Goal: Task Accomplishment & Management: Use online tool/utility

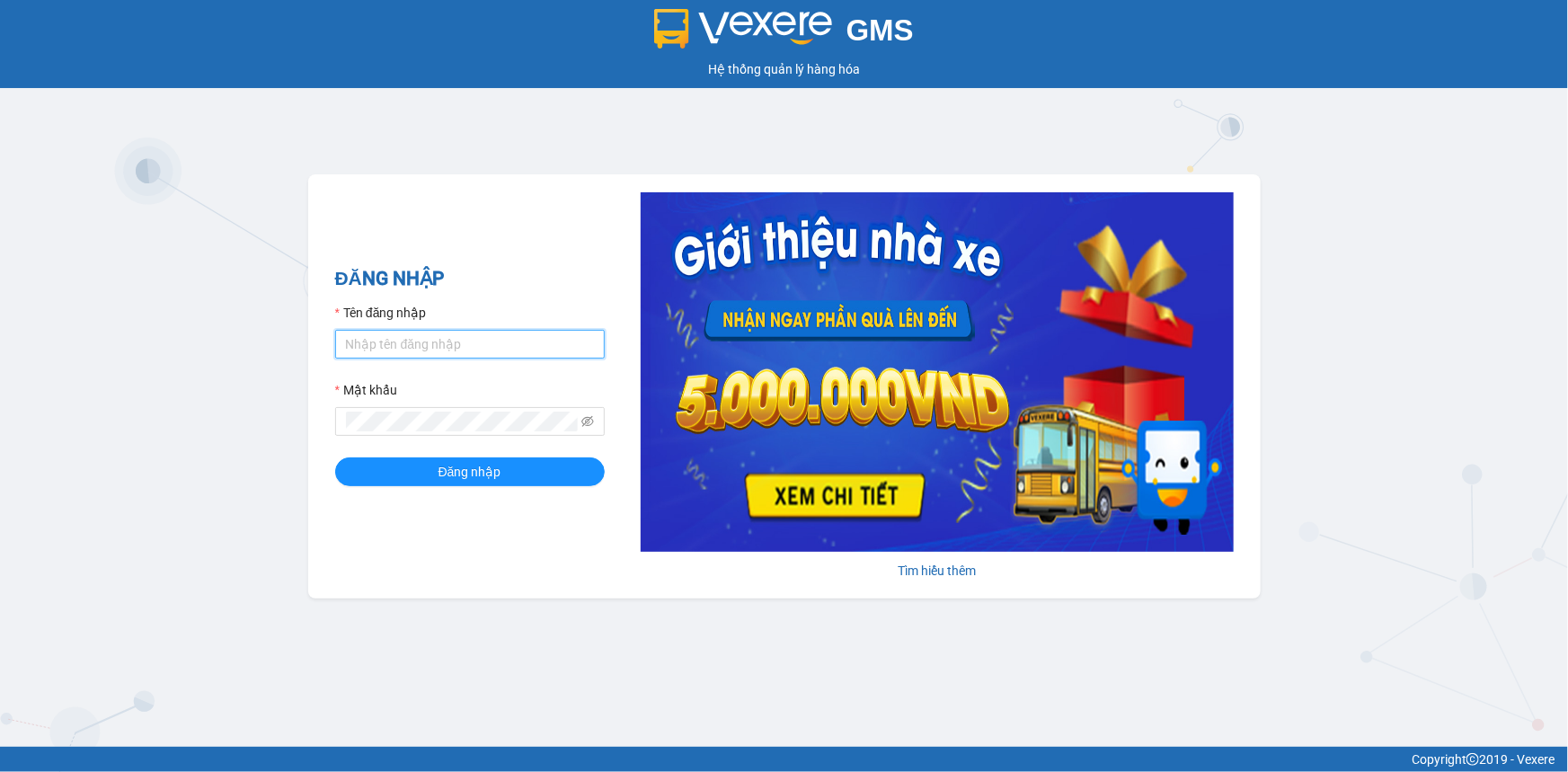
click at [556, 351] on input "Tên đăng nhập" at bounding box center [470, 344] width 270 height 29
type input "lienphuong.vtp"
click at [336, 457] on button "Đăng nhập" at bounding box center [470, 471] width 270 height 29
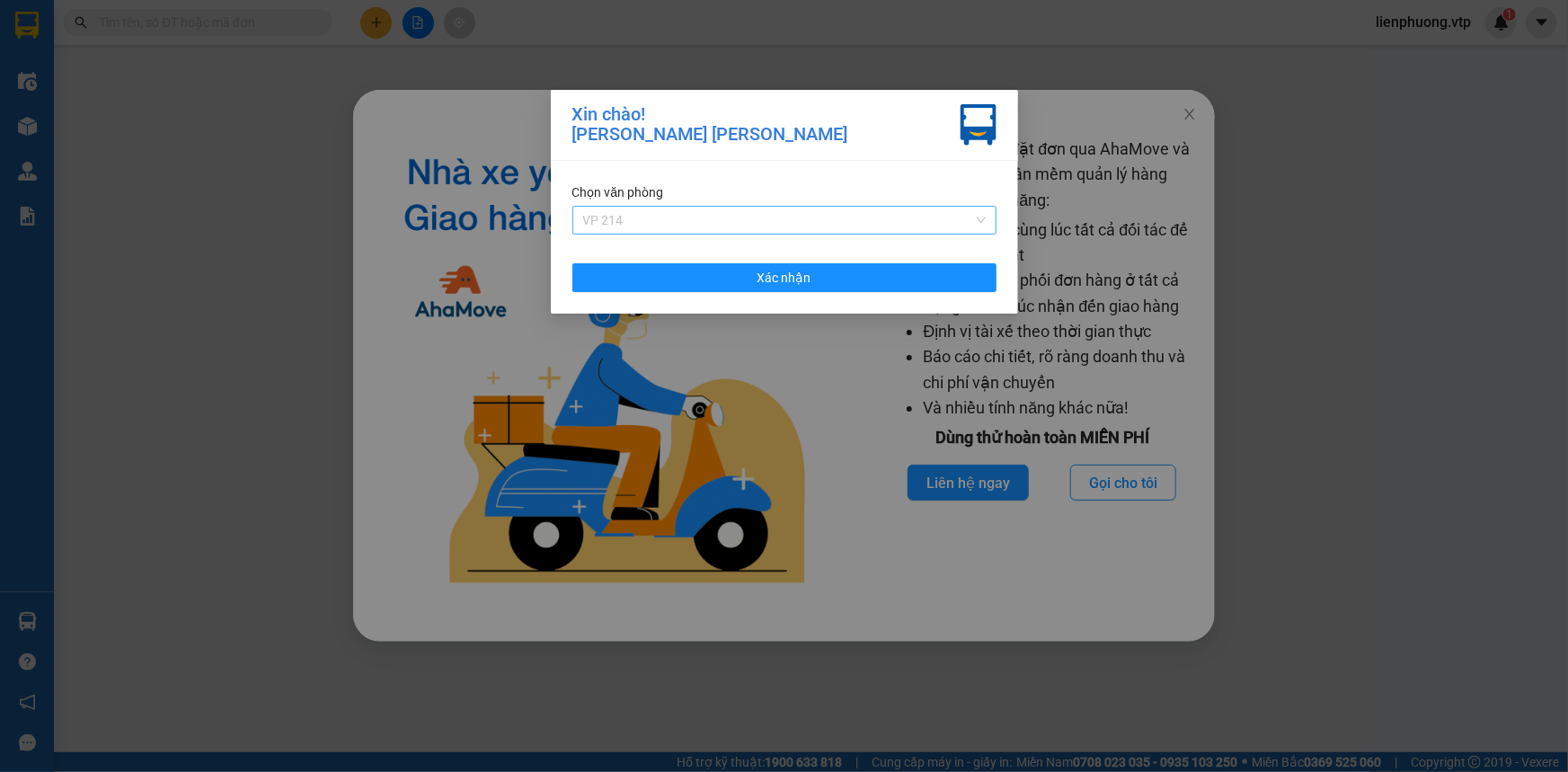
click at [760, 221] on span "VP 214" at bounding box center [784, 220] width 402 height 27
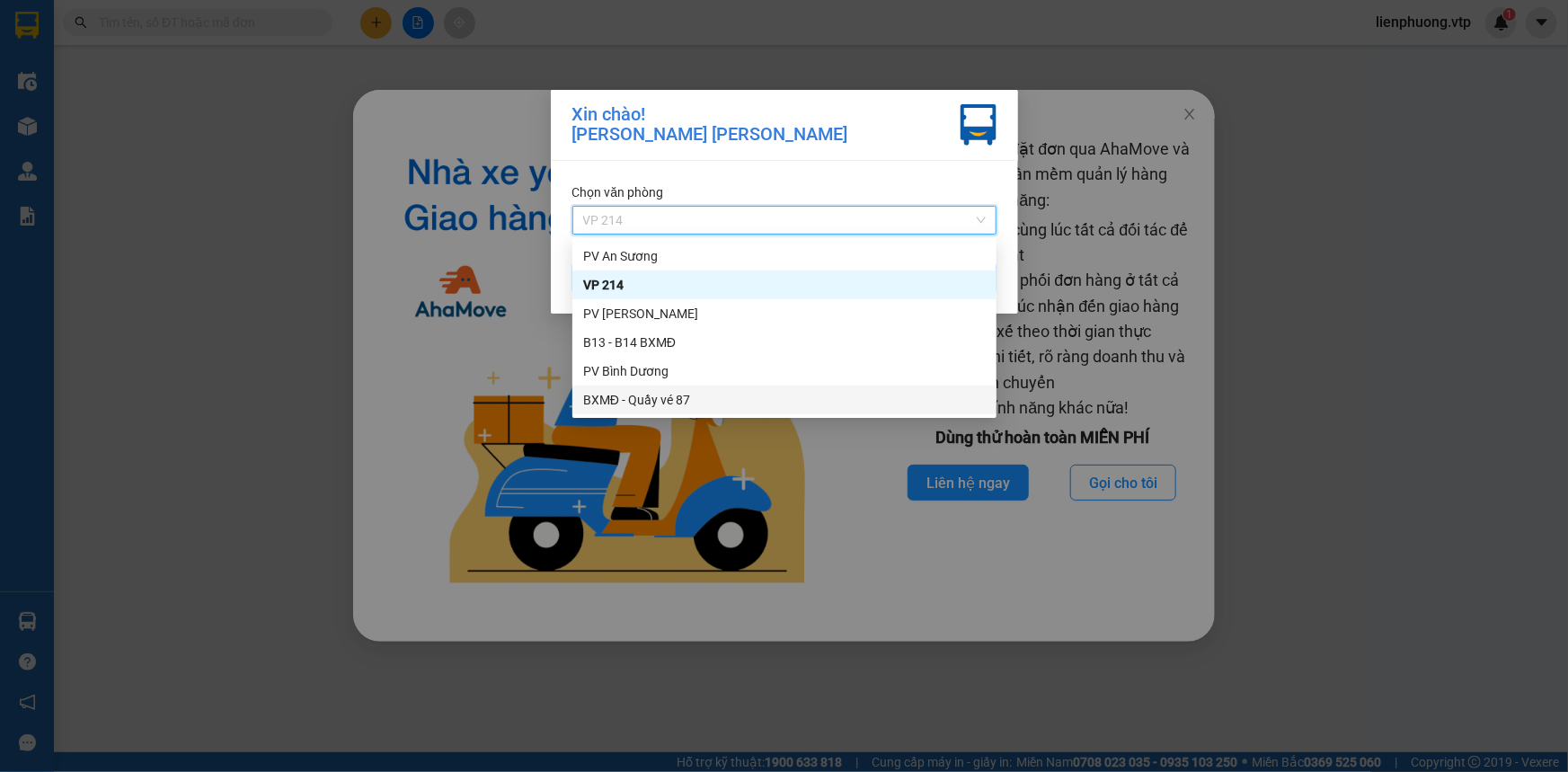
click at [654, 396] on div "BXMĐ - Quầy vé 87" at bounding box center [784, 399] width 402 height 20
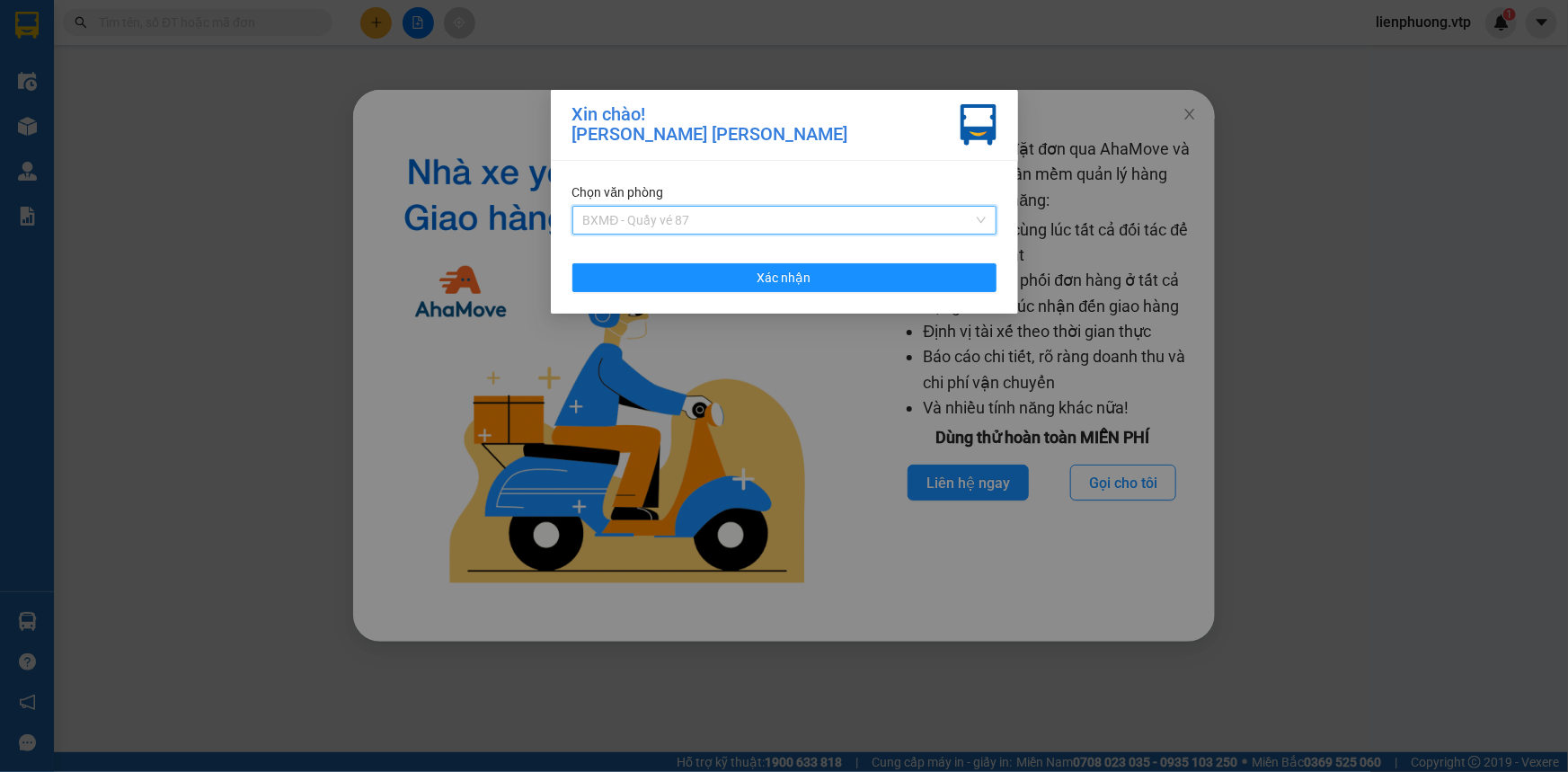
click at [690, 225] on span "BXMĐ - Quầy vé 87" at bounding box center [784, 220] width 402 height 27
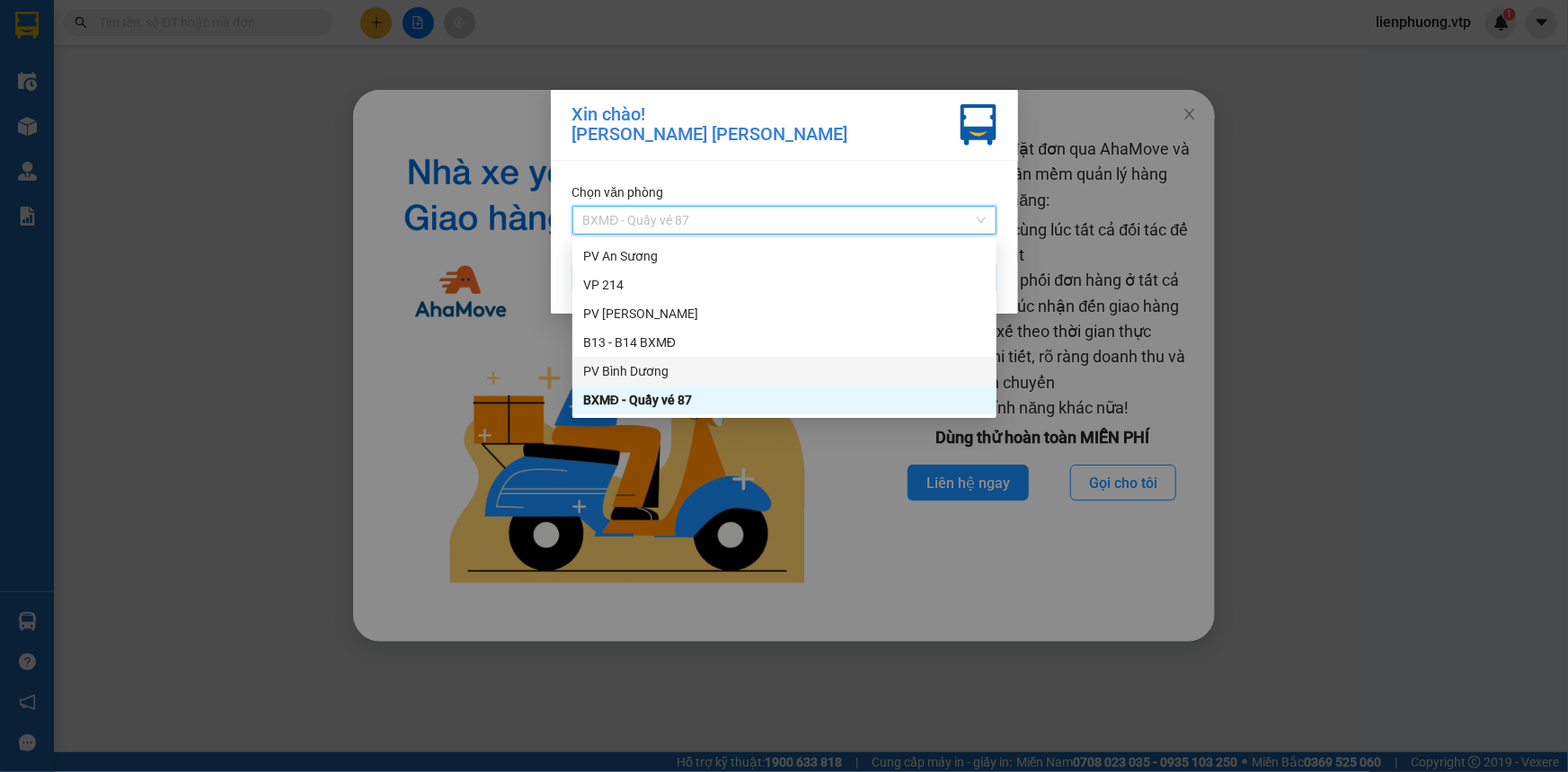
click at [665, 374] on div "PV Bình Dương" at bounding box center [784, 372] width 402 height 20
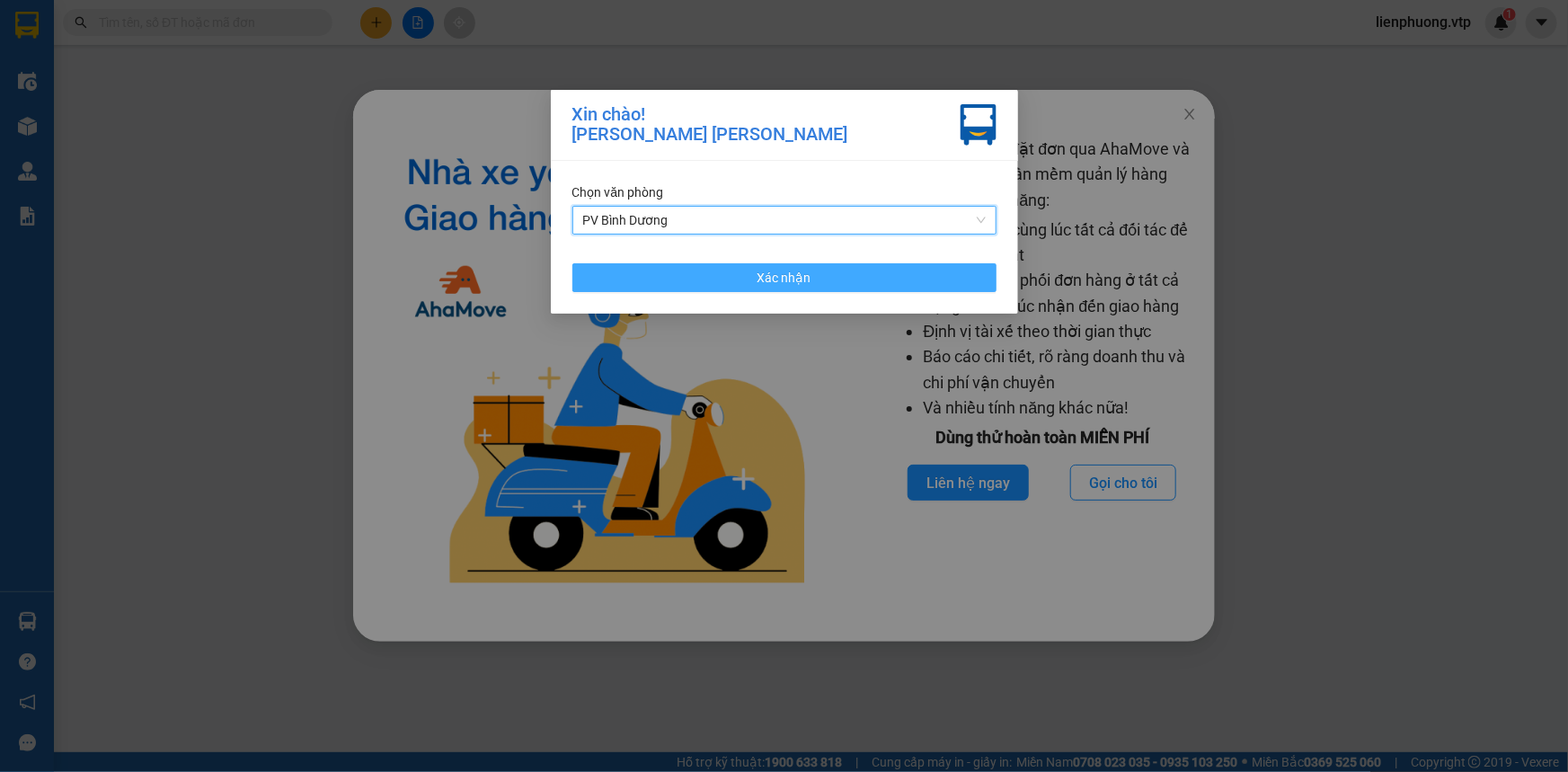
click at [739, 282] on button "Xác nhận" at bounding box center [784, 278] width 424 height 29
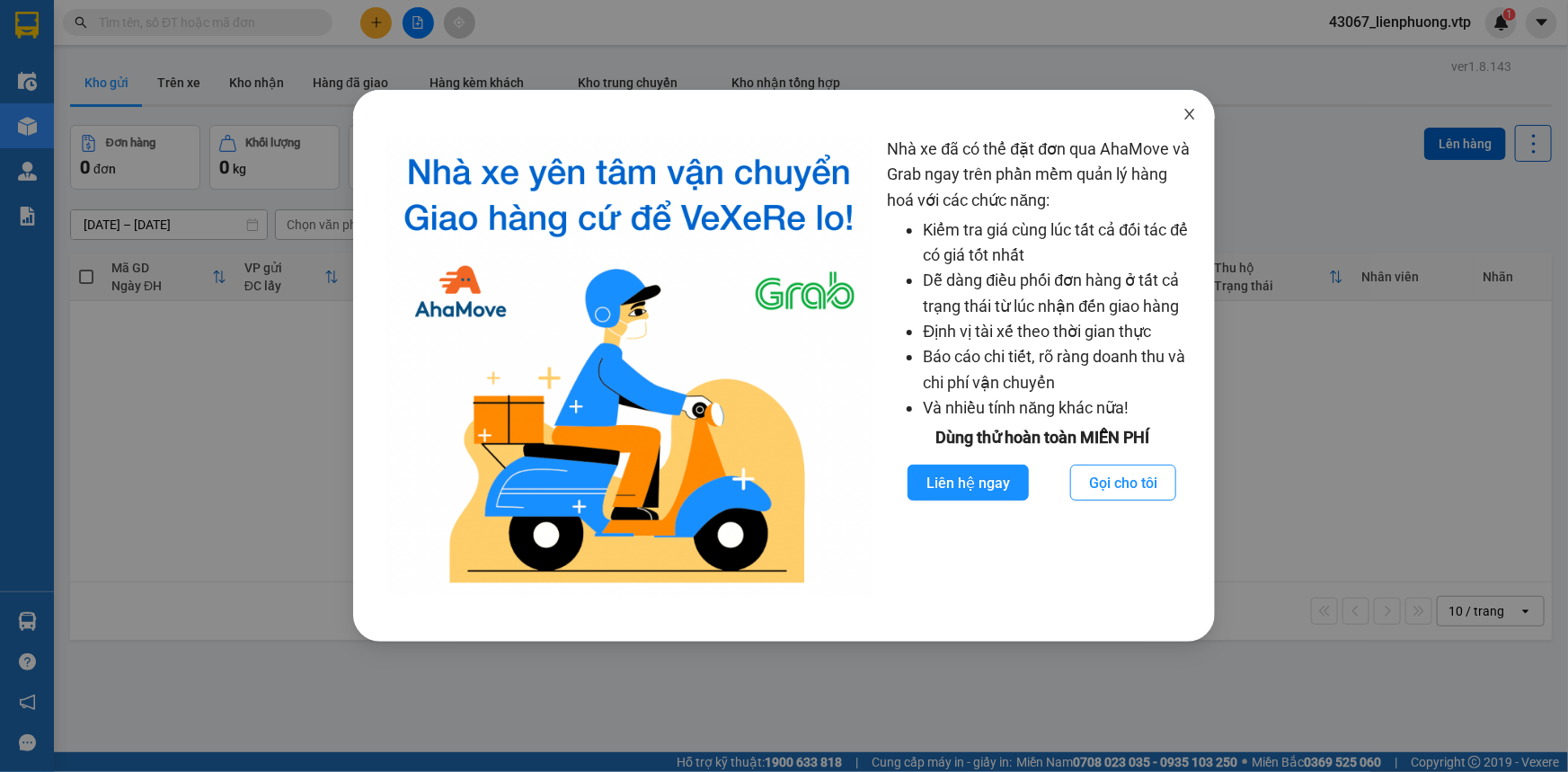
click at [1194, 114] on icon "close" at bounding box center [1189, 114] width 14 height 14
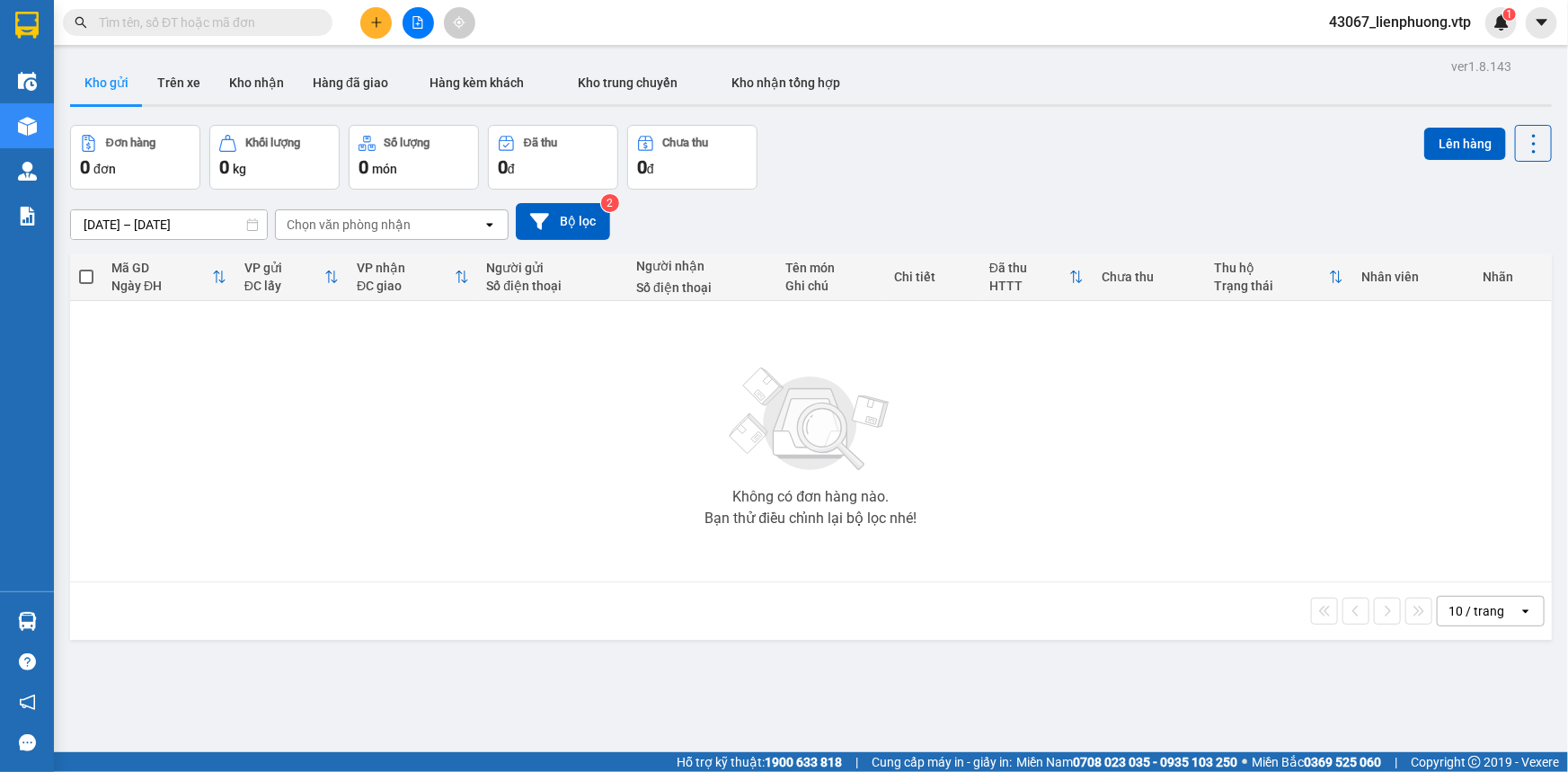
drag, startPoint x: 1192, startPoint y: 492, endPoint x: 1171, endPoint y: 495, distance: 21.2
click at [1190, 494] on div "Không có đơn hàng nào. Bạn thử điều chỉnh lại bộ lọc nhé!" at bounding box center [810, 441] width 1463 height 270
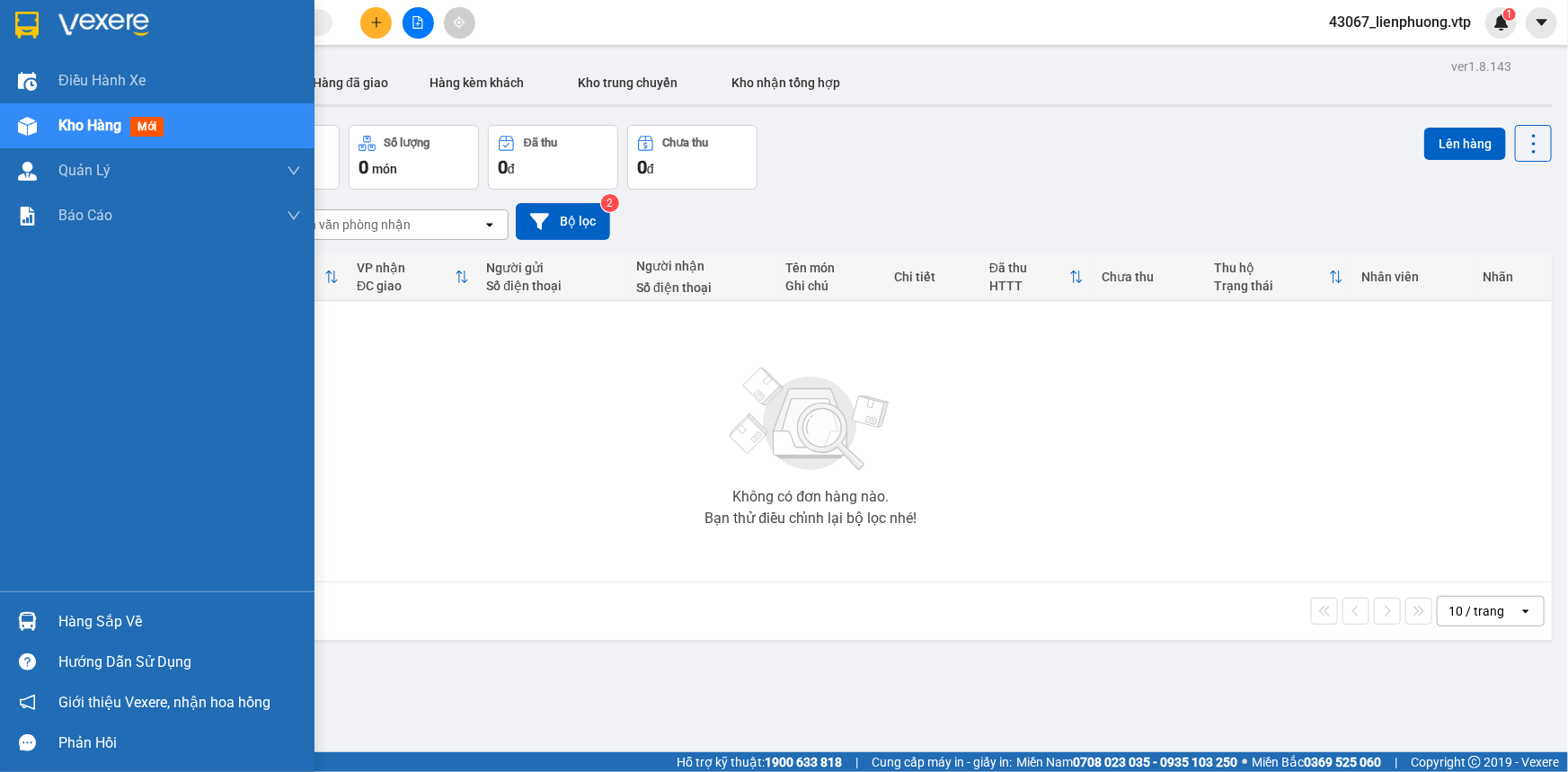
click at [41, 622] on div at bounding box center [27, 620] width 31 height 31
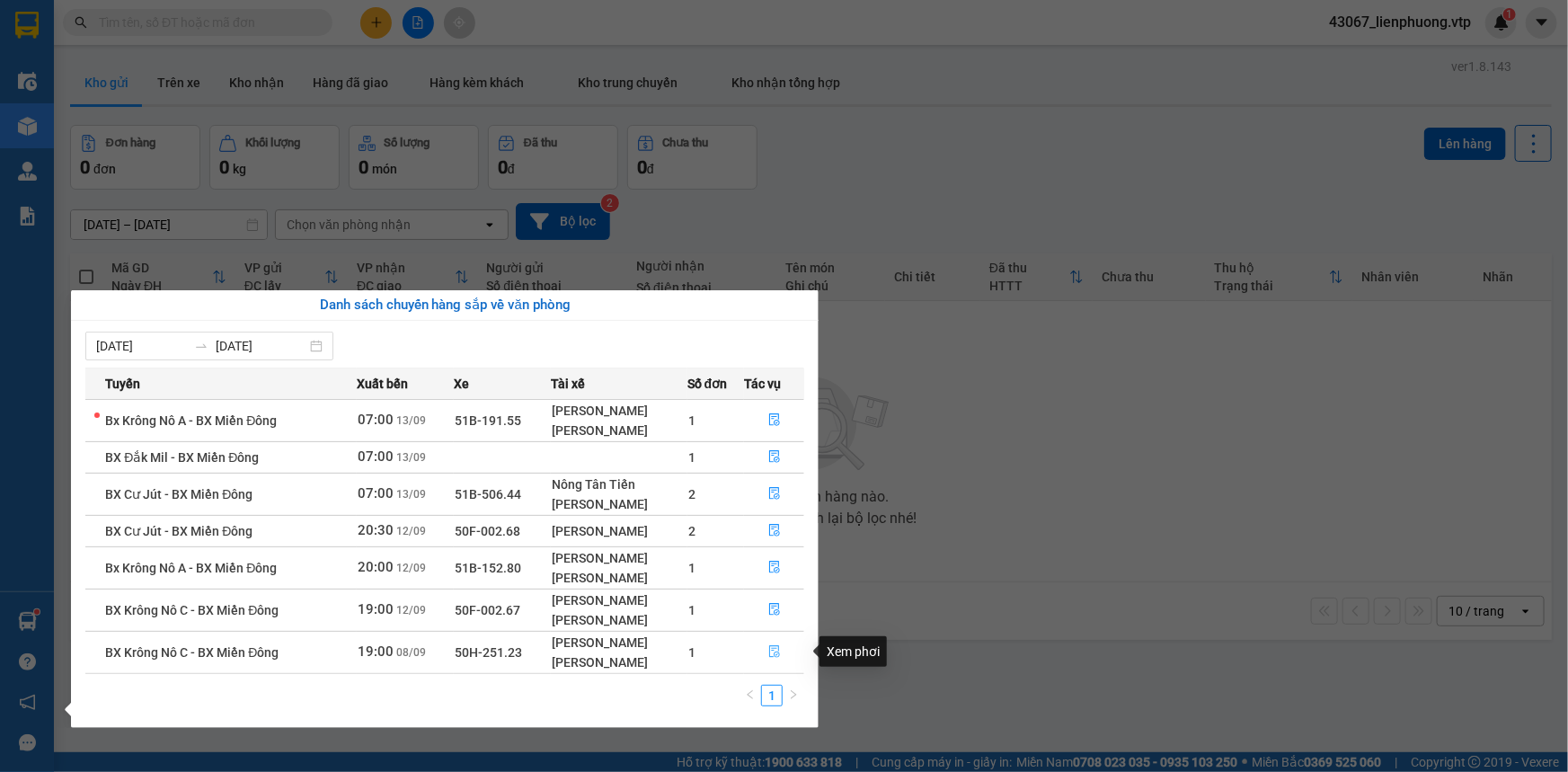
click at [775, 648] on icon "file-done" at bounding box center [774, 651] width 13 height 13
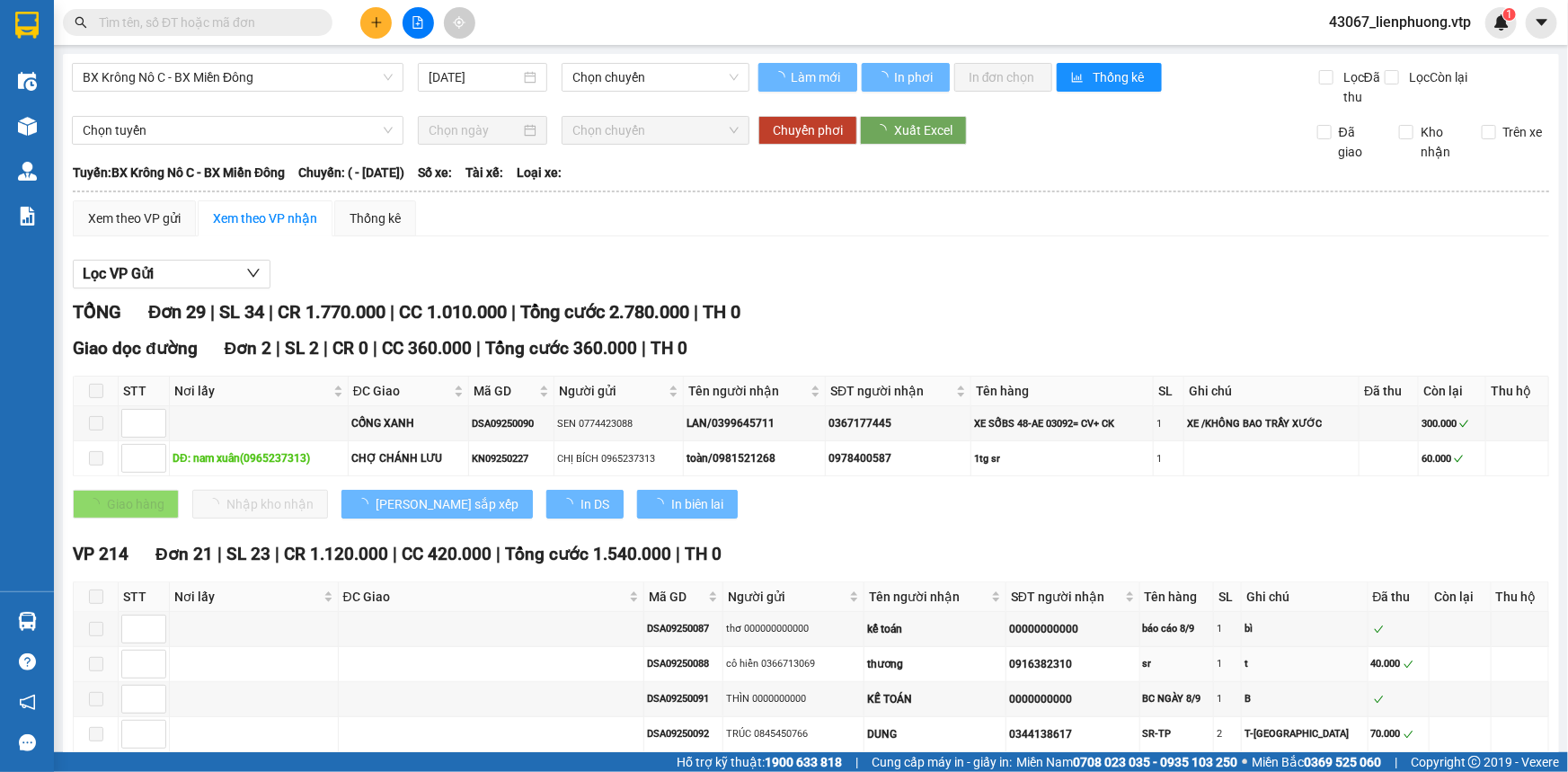
type input "[DATE]"
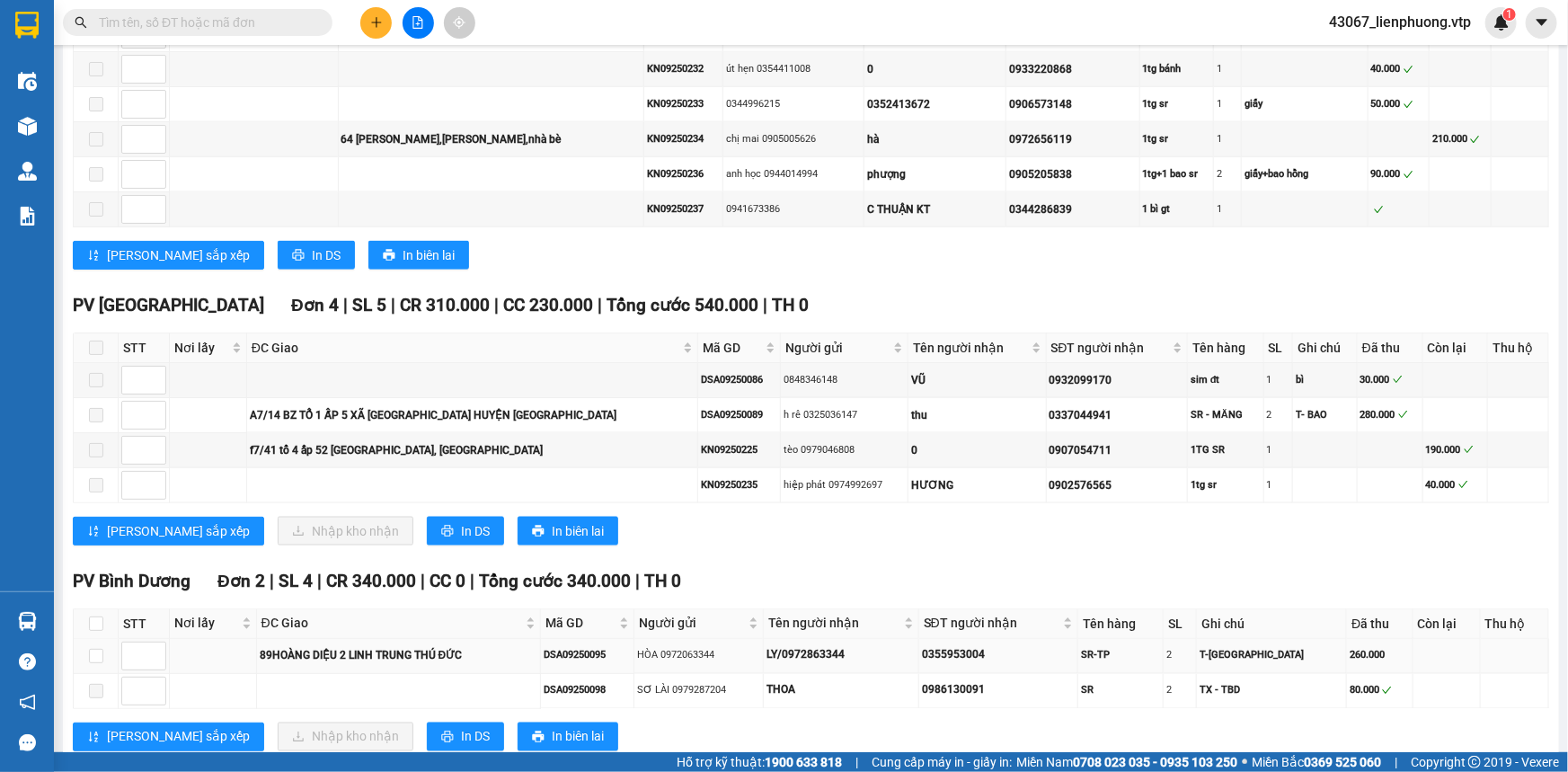
scroll to position [1160, 0]
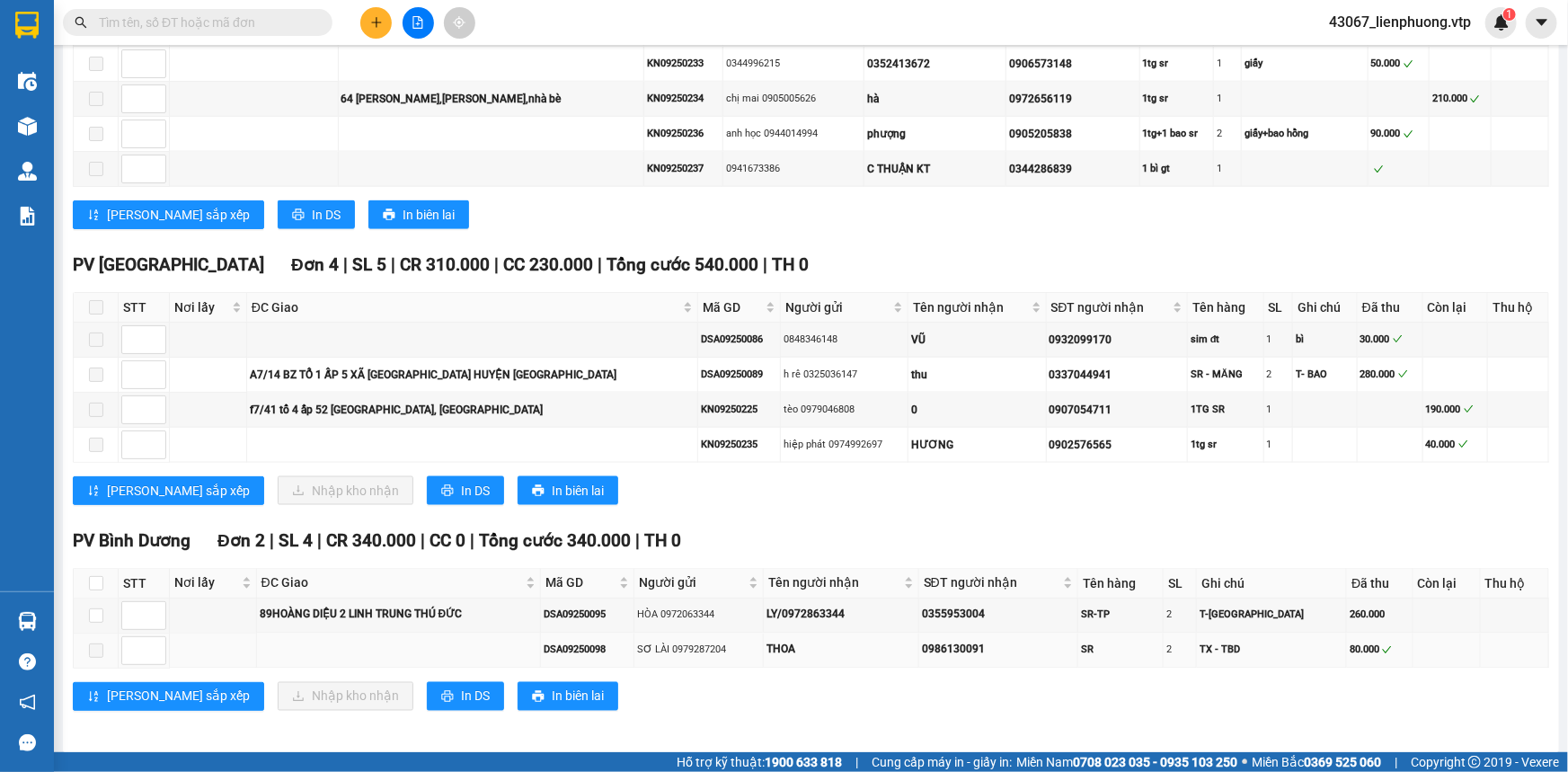
click at [94, 643] on span at bounding box center [96, 650] width 14 height 14
click at [96, 576] on input "checkbox" at bounding box center [96, 583] width 14 height 14
checkbox input "true"
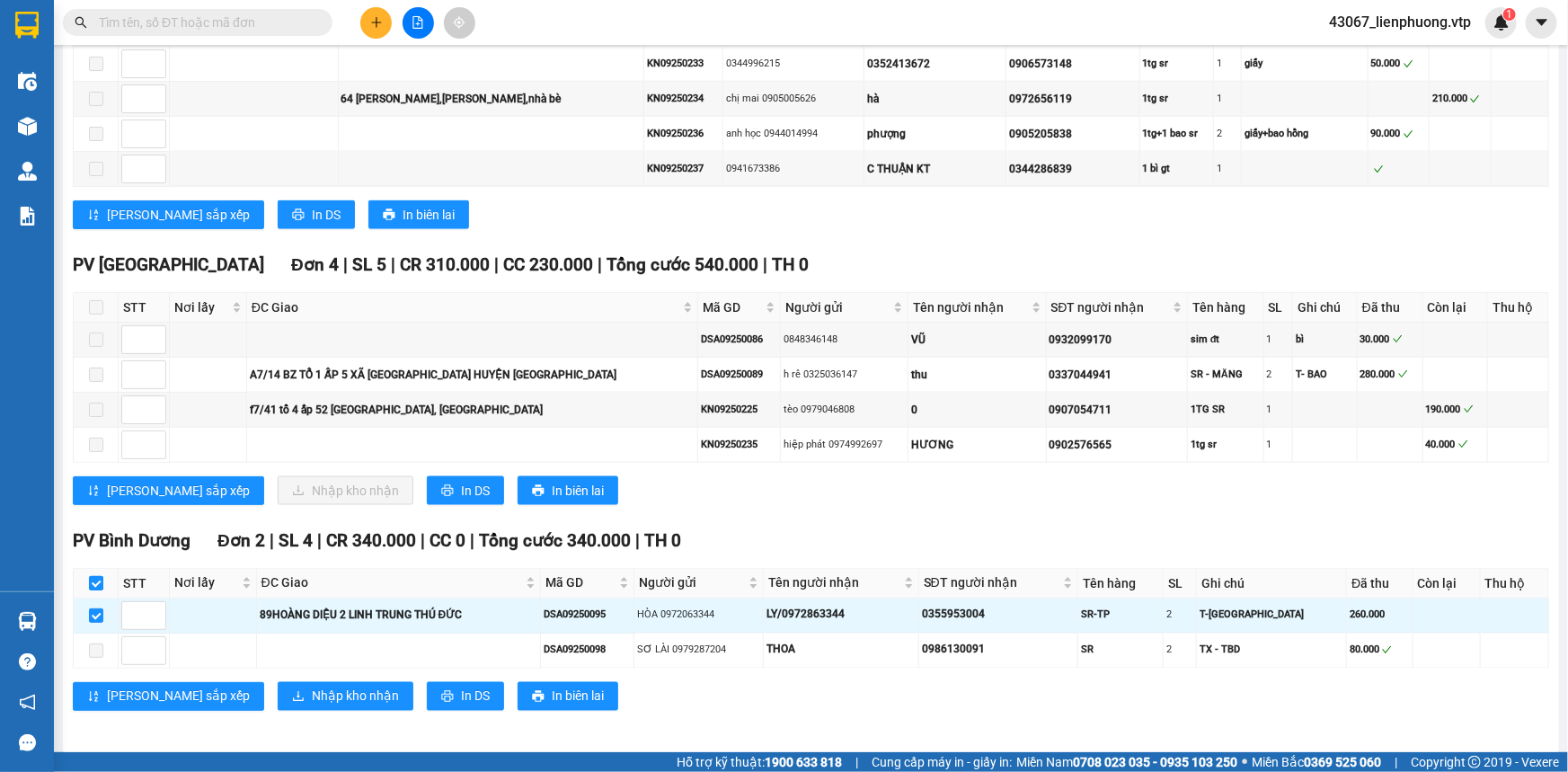
click at [96, 576] on input "checkbox" at bounding box center [96, 583] width 14 height 14
checkbox input "false"
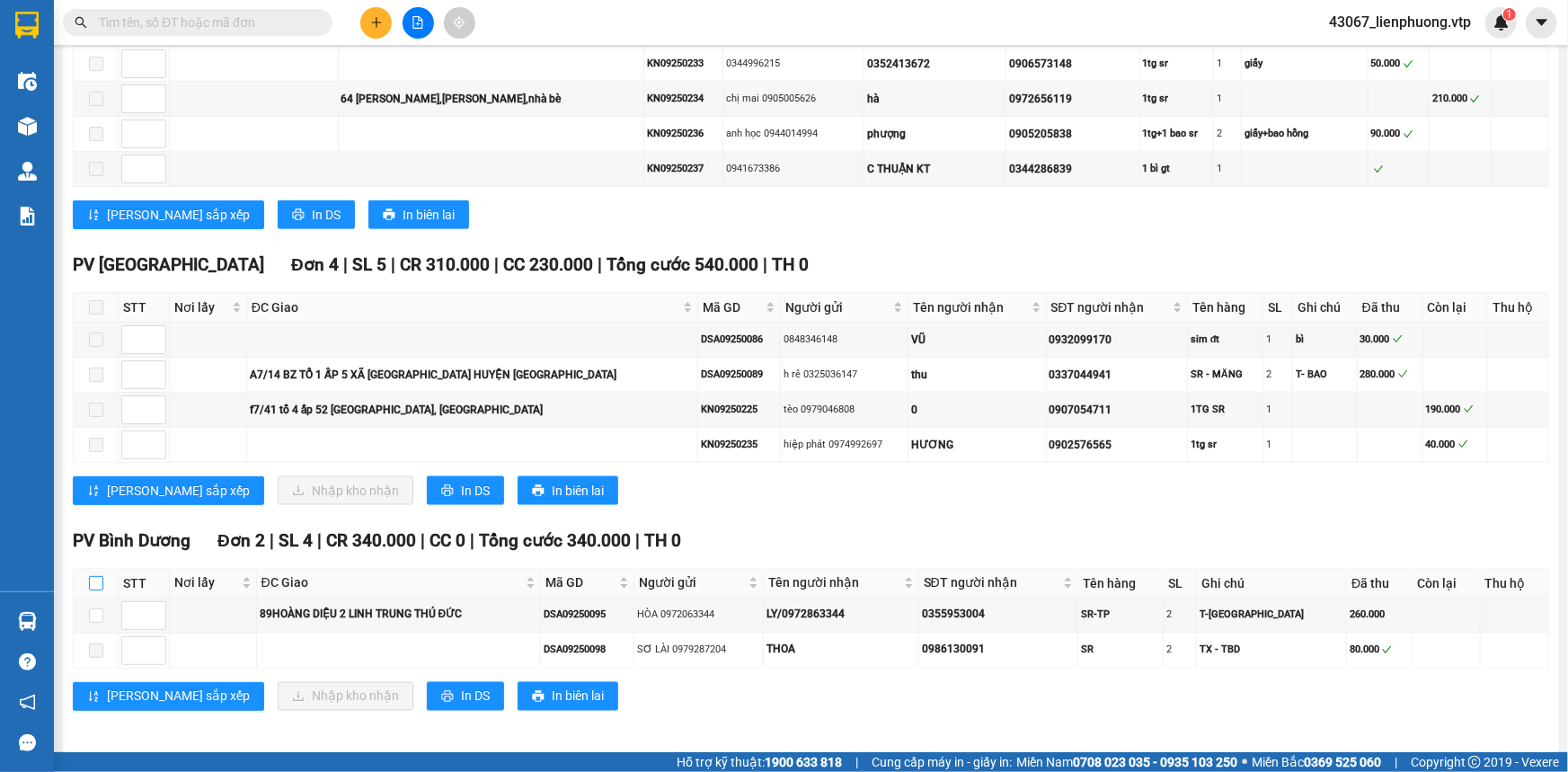
click at [96, 576] on input "checkbox" at bounding box center [96, 583] width 14 height 14
checkbox input "true"
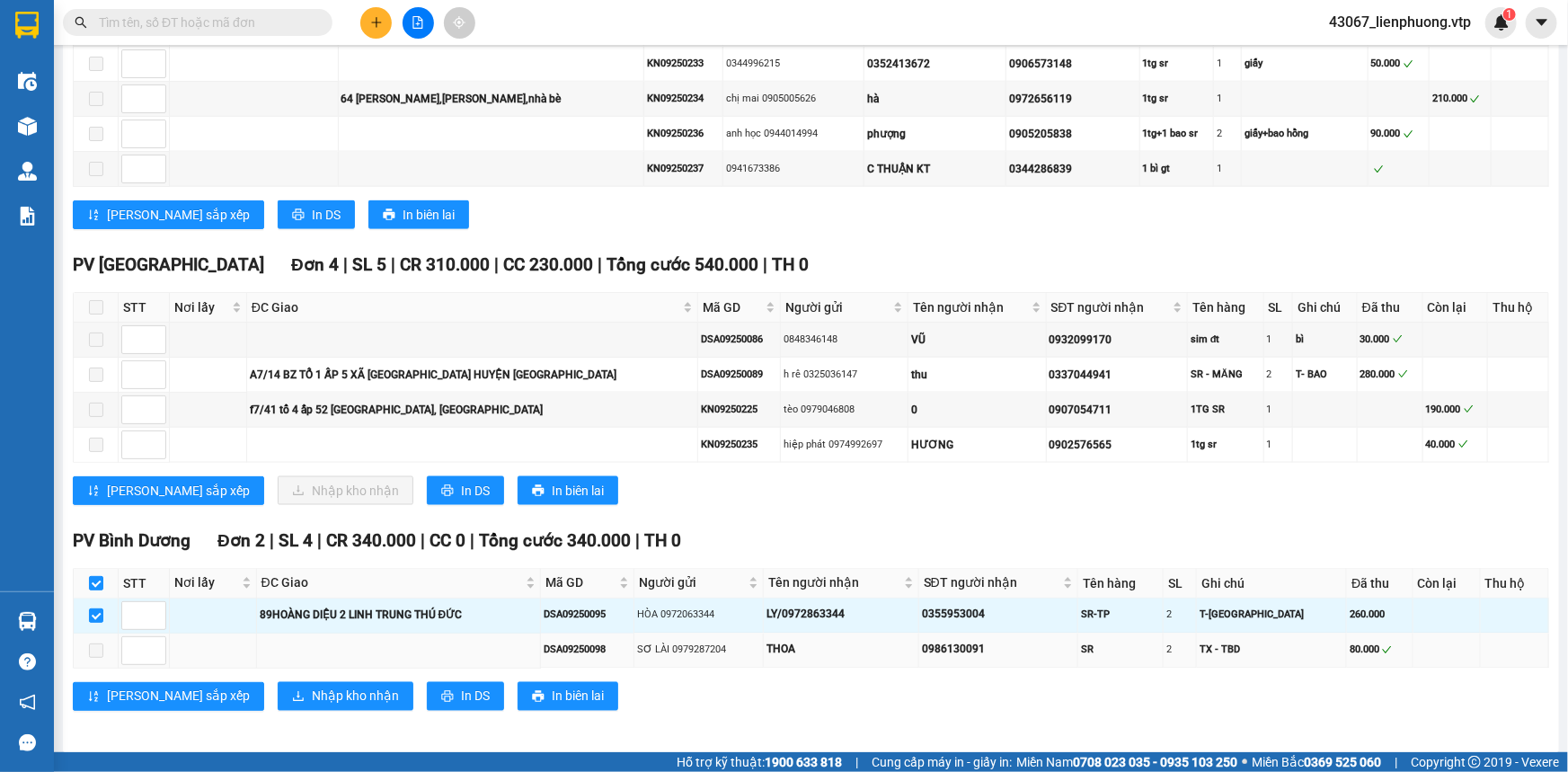
click at [93, 643] on span at bounding box center [96, 650] width 14 height 14
drag, startPoint x: 96, startPoint y: 643, endPoint x: 100, endPoint y: 629, distance: 14.6
click at [98, 643] on span at bounding box center [96, 650] width 14 height 14
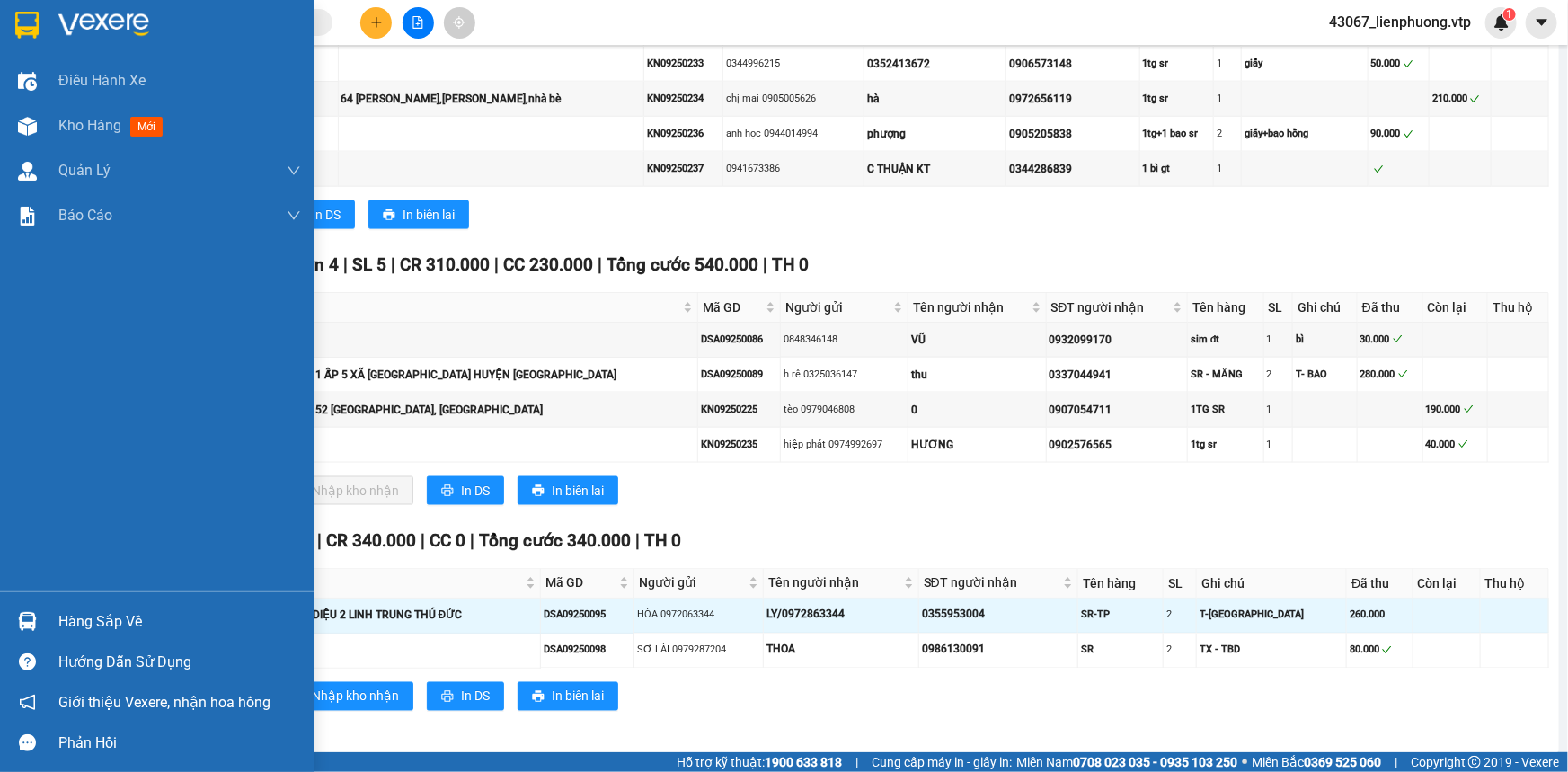
click at [32, 615] on img at bounding box center [27, 621] width 19 height 19
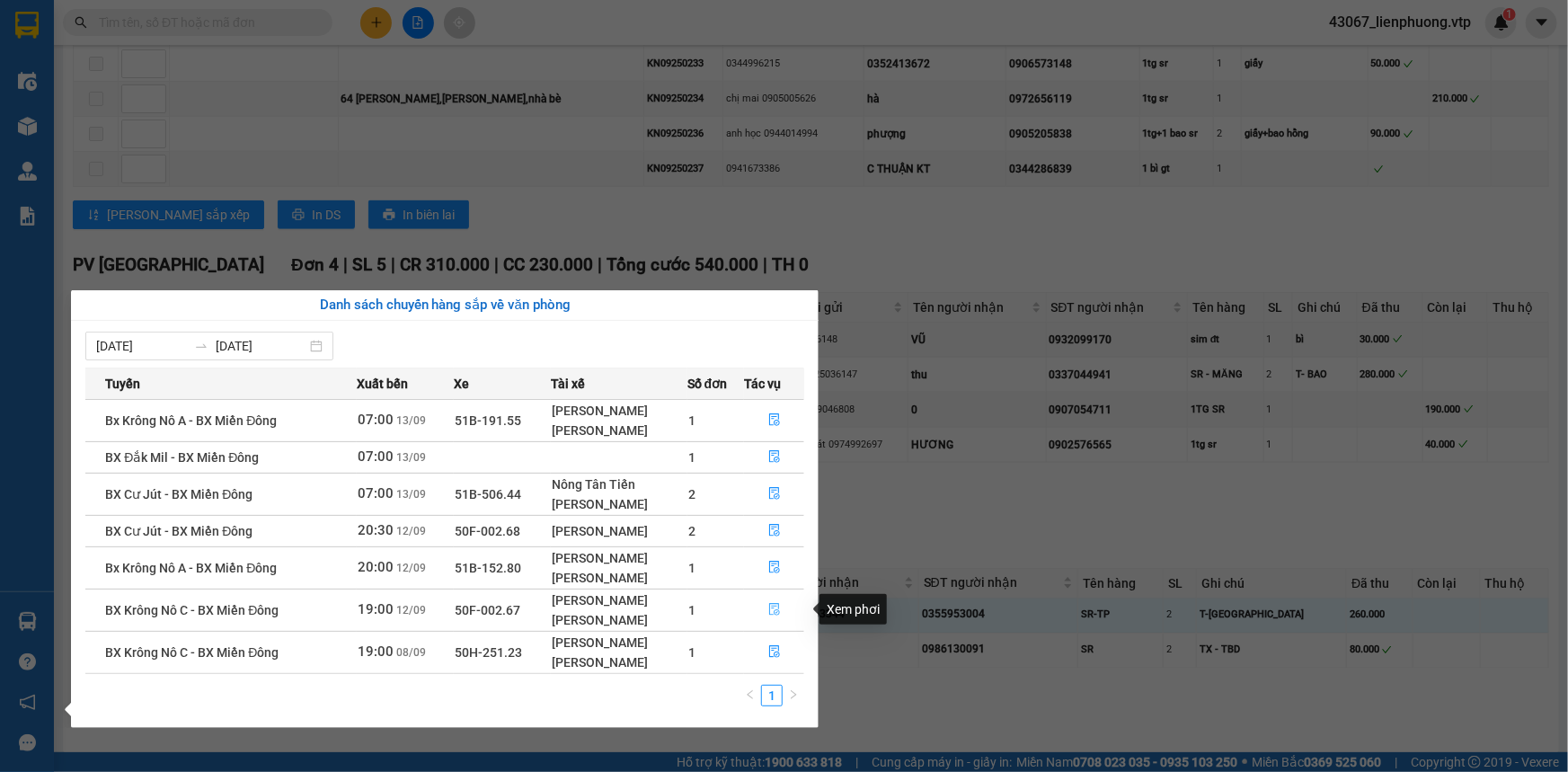
click at [781, 610] on icon "file-done" at bounding box center [774, 609] width 13 height 13
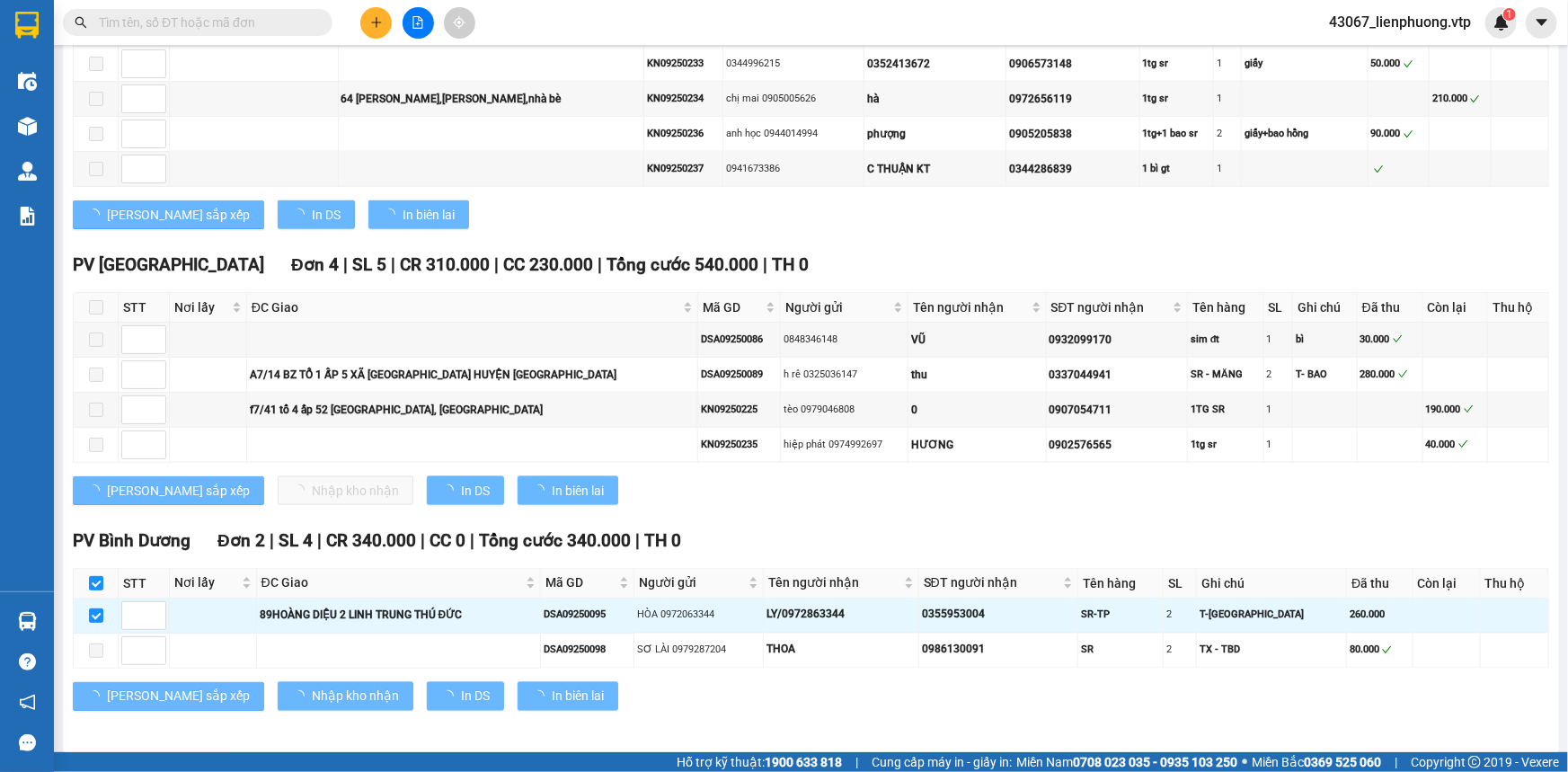
checkbox input "false"
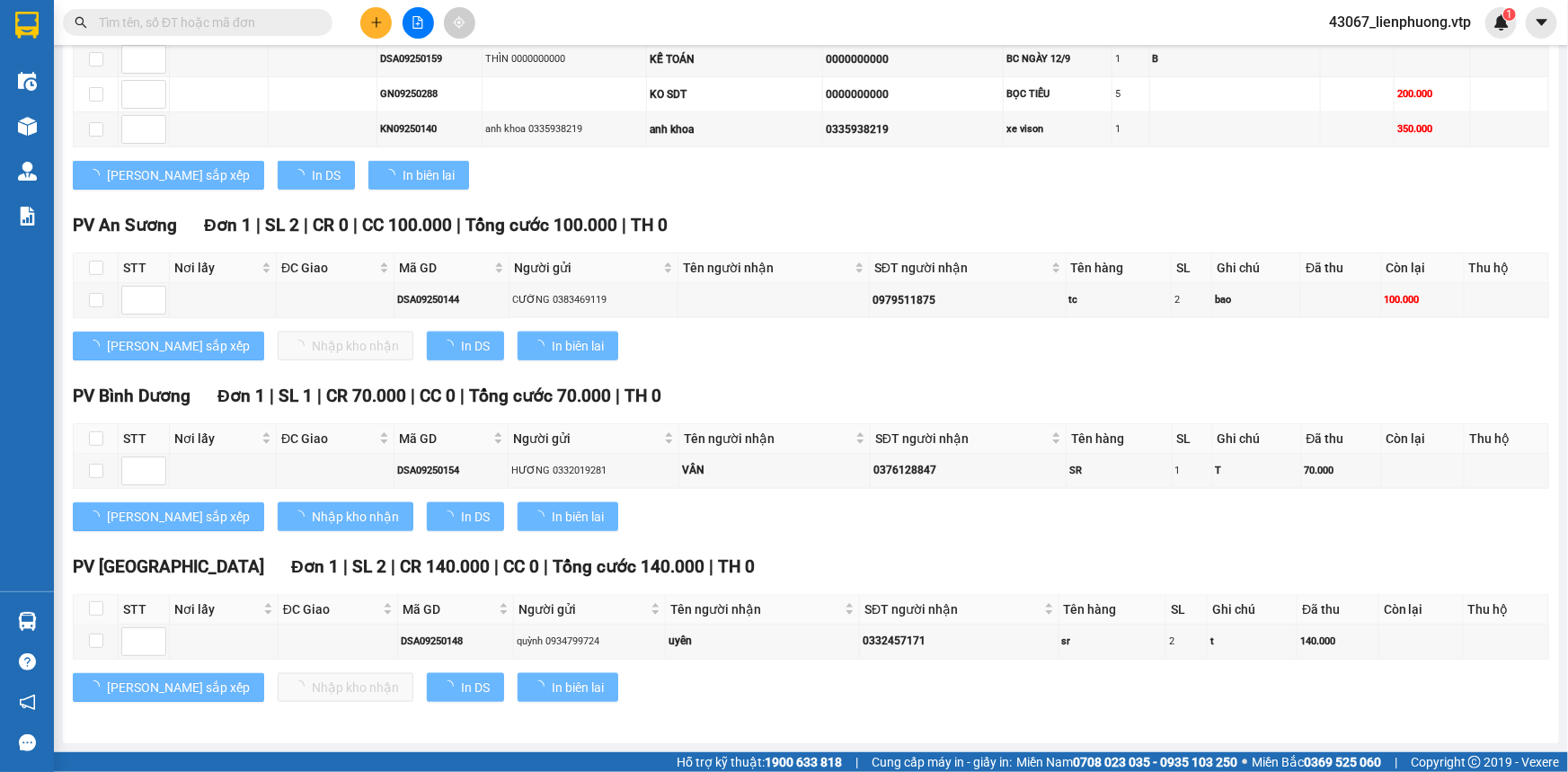
scroll to position [809, 0]
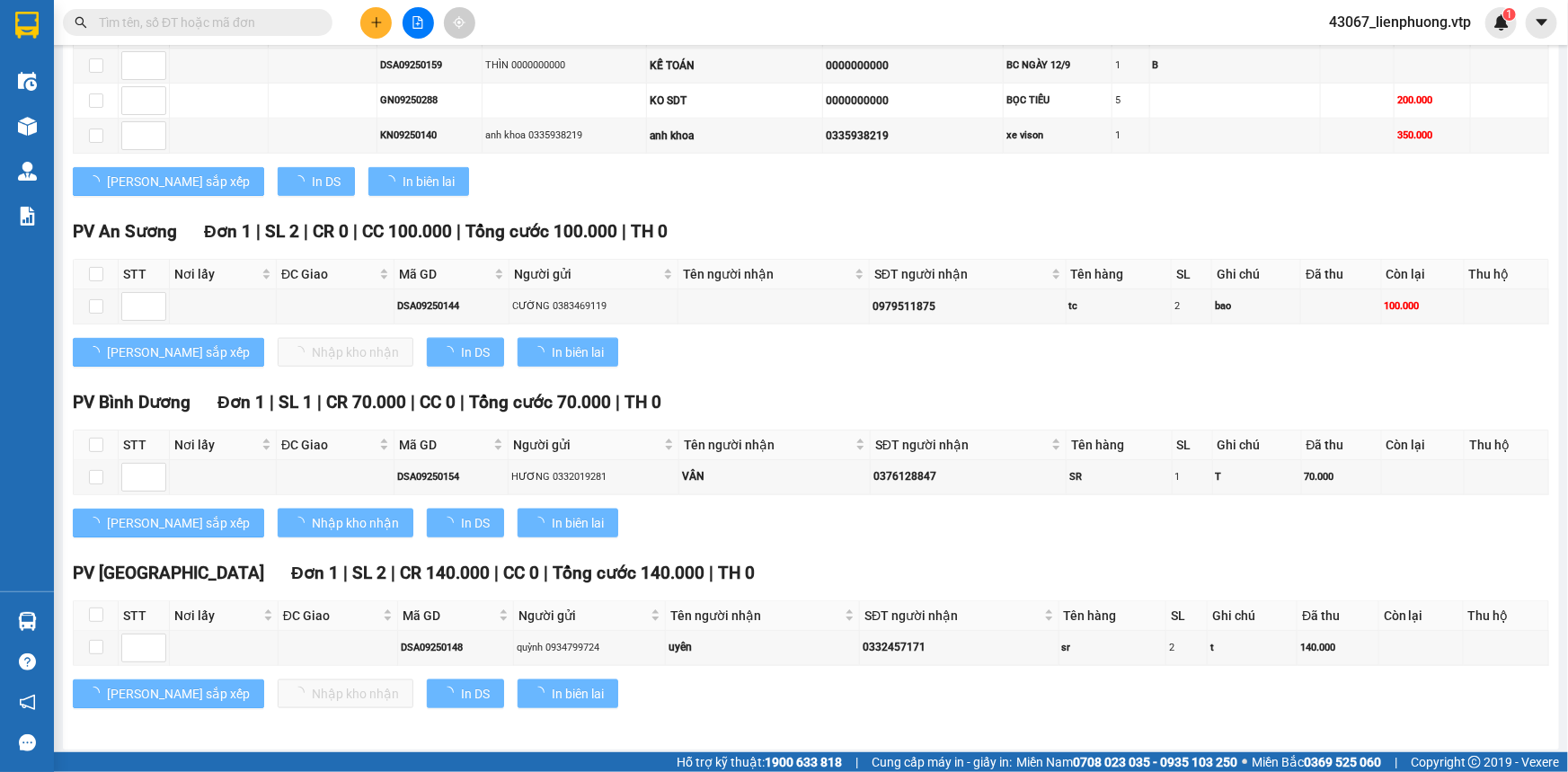
type input "[DATE]"
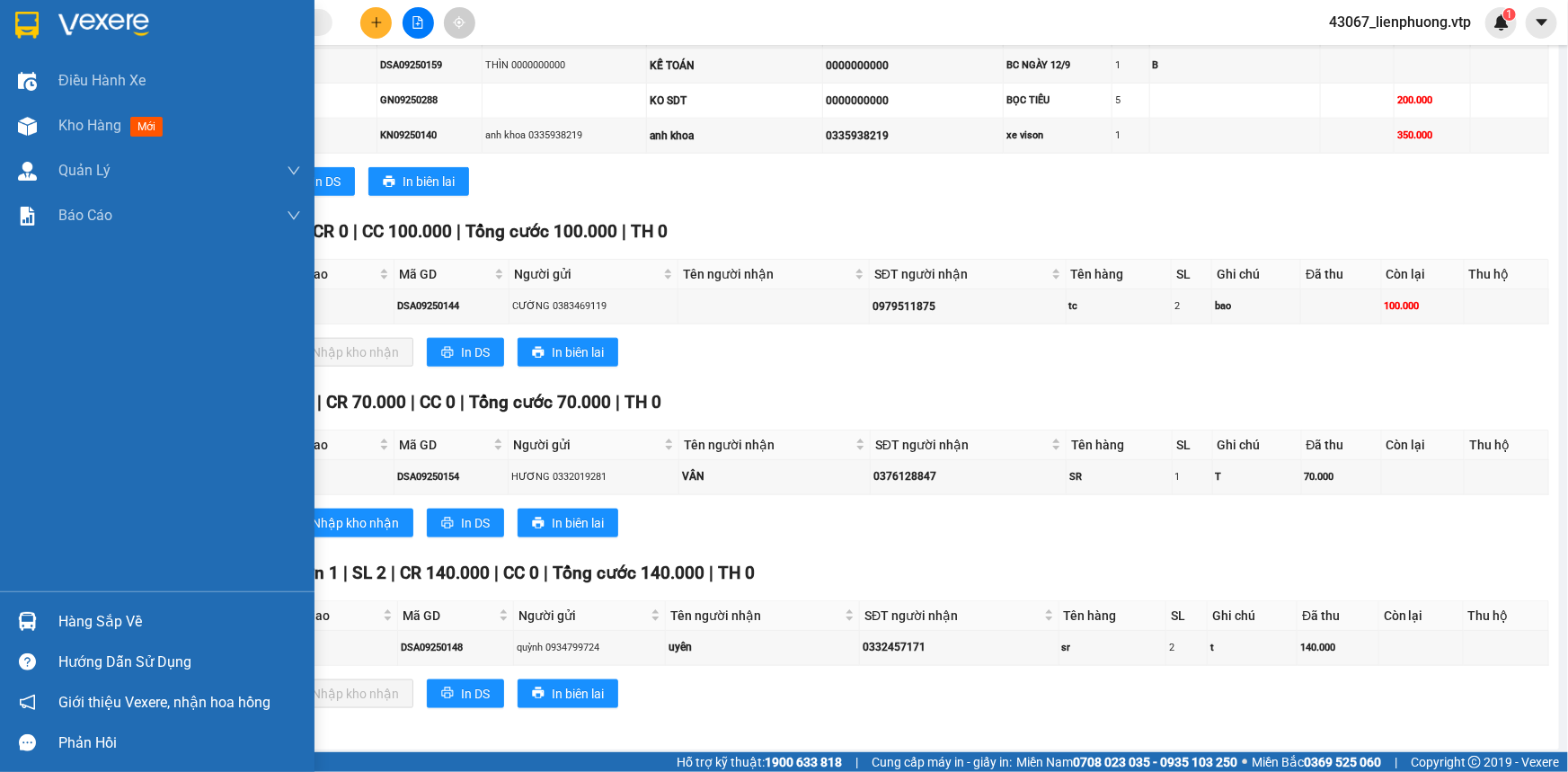
click at [94, 620] on div "Hàng sắp về" at bounding box center [179, 621] width 243 height 27
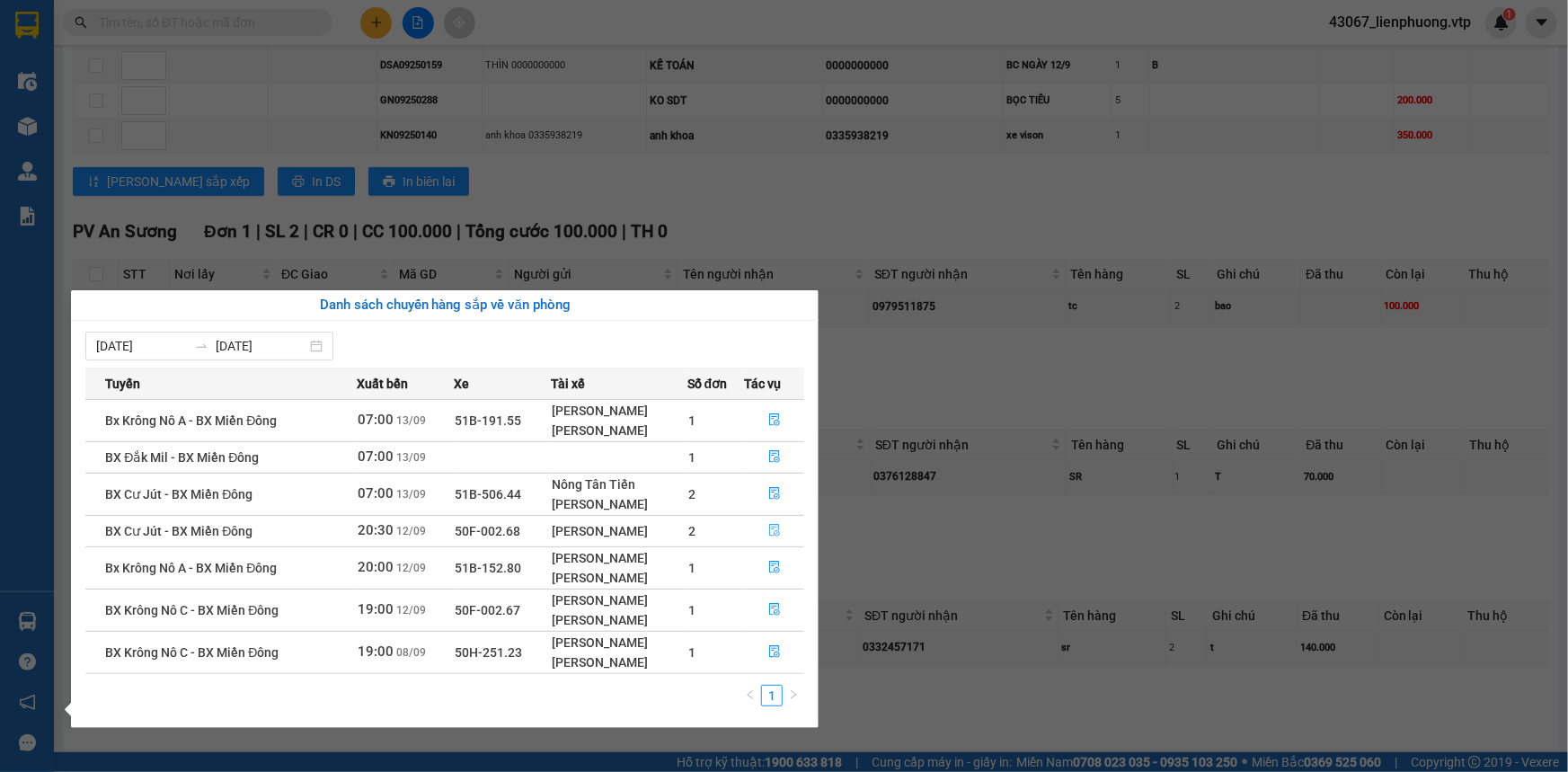
click at [781, 524] on icon "file-done" at bounding box center [774, 529] width 13 height 13
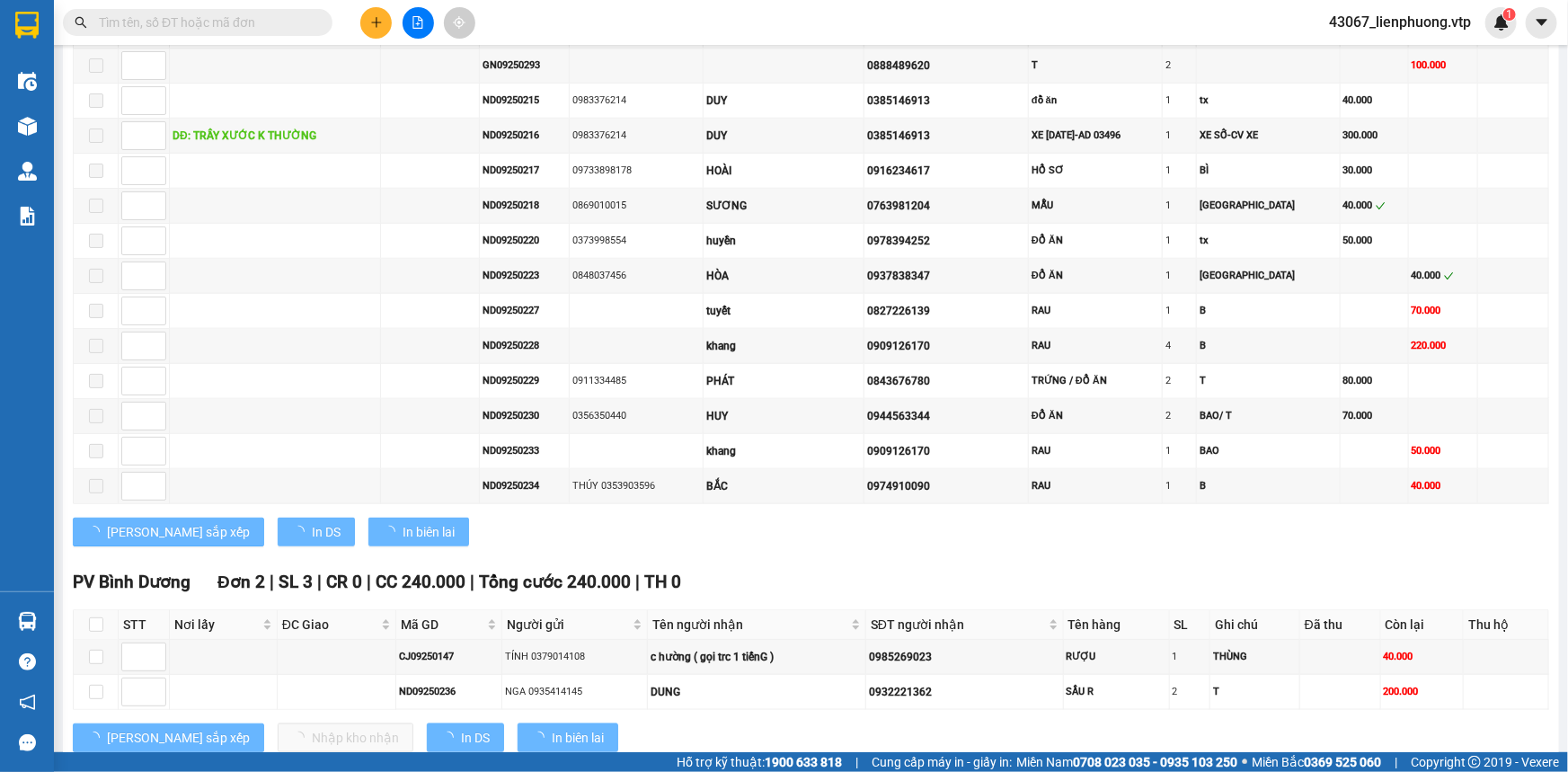
scroll to position [1226, 0]
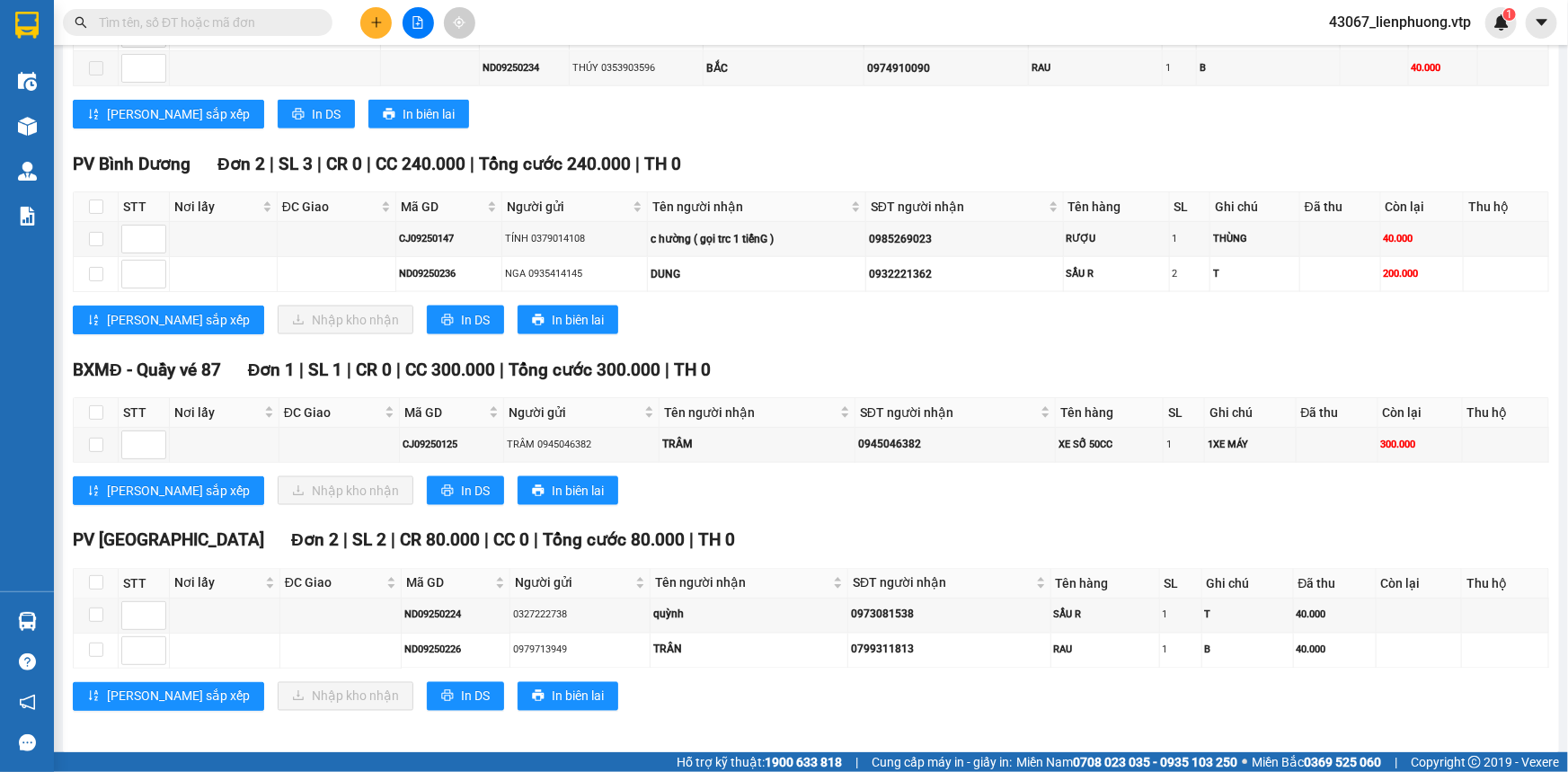
click at [795, 503] on div "BXMĐ - Quầy vé 87 Đơn 1 | SL 1 | CR 0 | CC 300.000 | Tổng cước 300.000 | TH 0 S…" at bounding box center [811, 437] width 1476 height 162
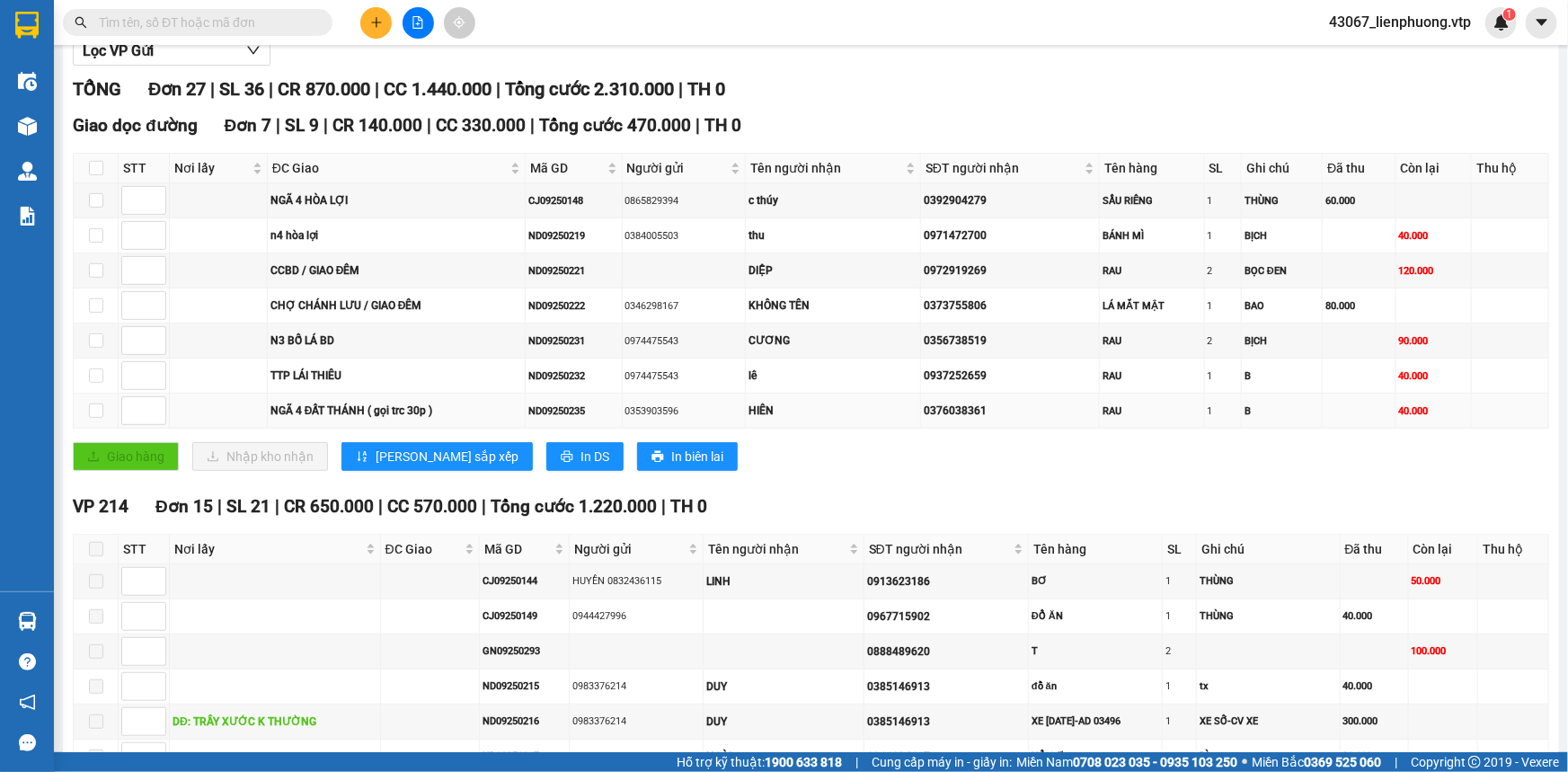
scroll to position [0, 0]
